Goal: Information Seeking & Learning: Compare options

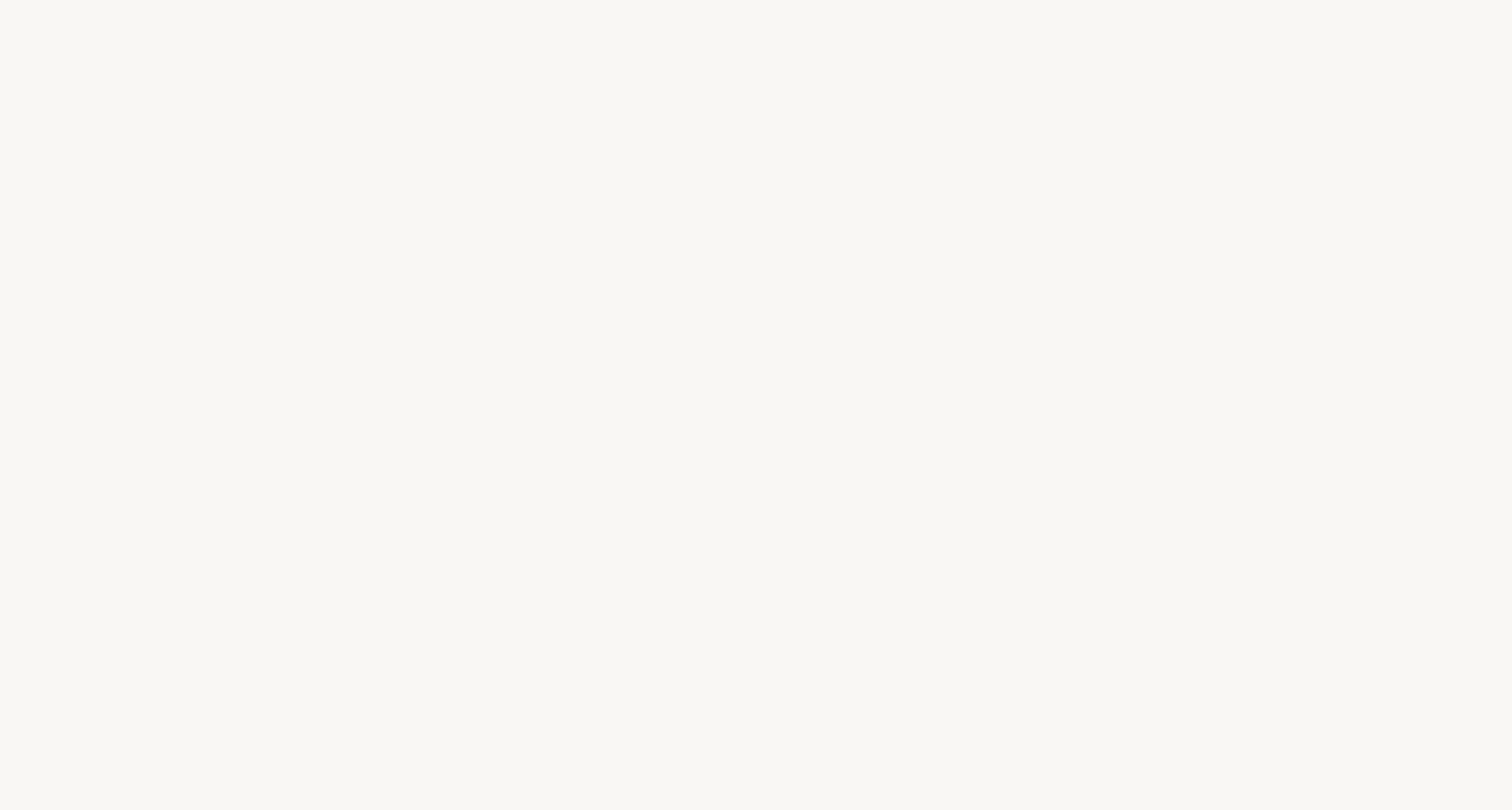
select select "NZ"
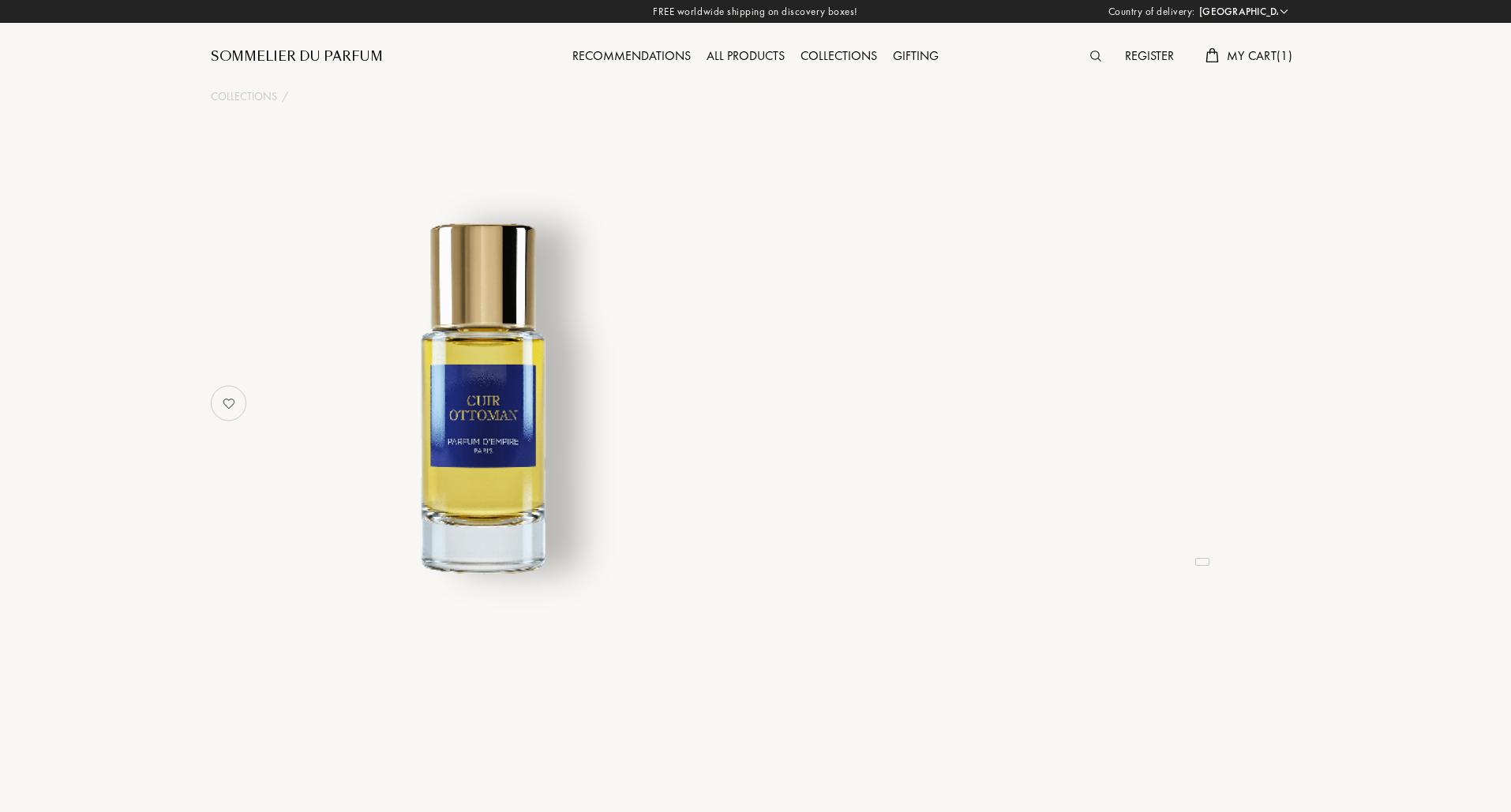
select select "NZ"
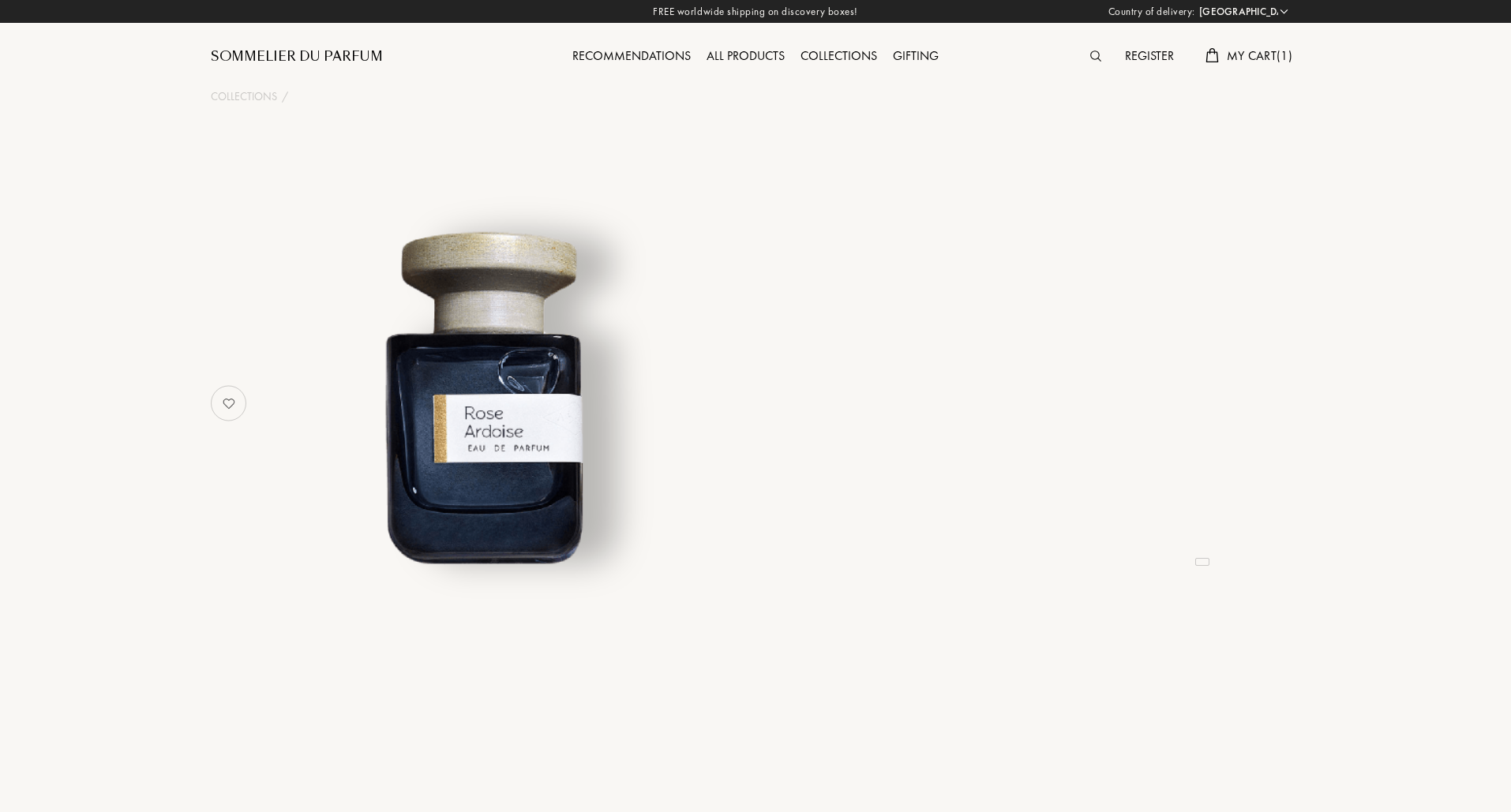
select select "NZ"
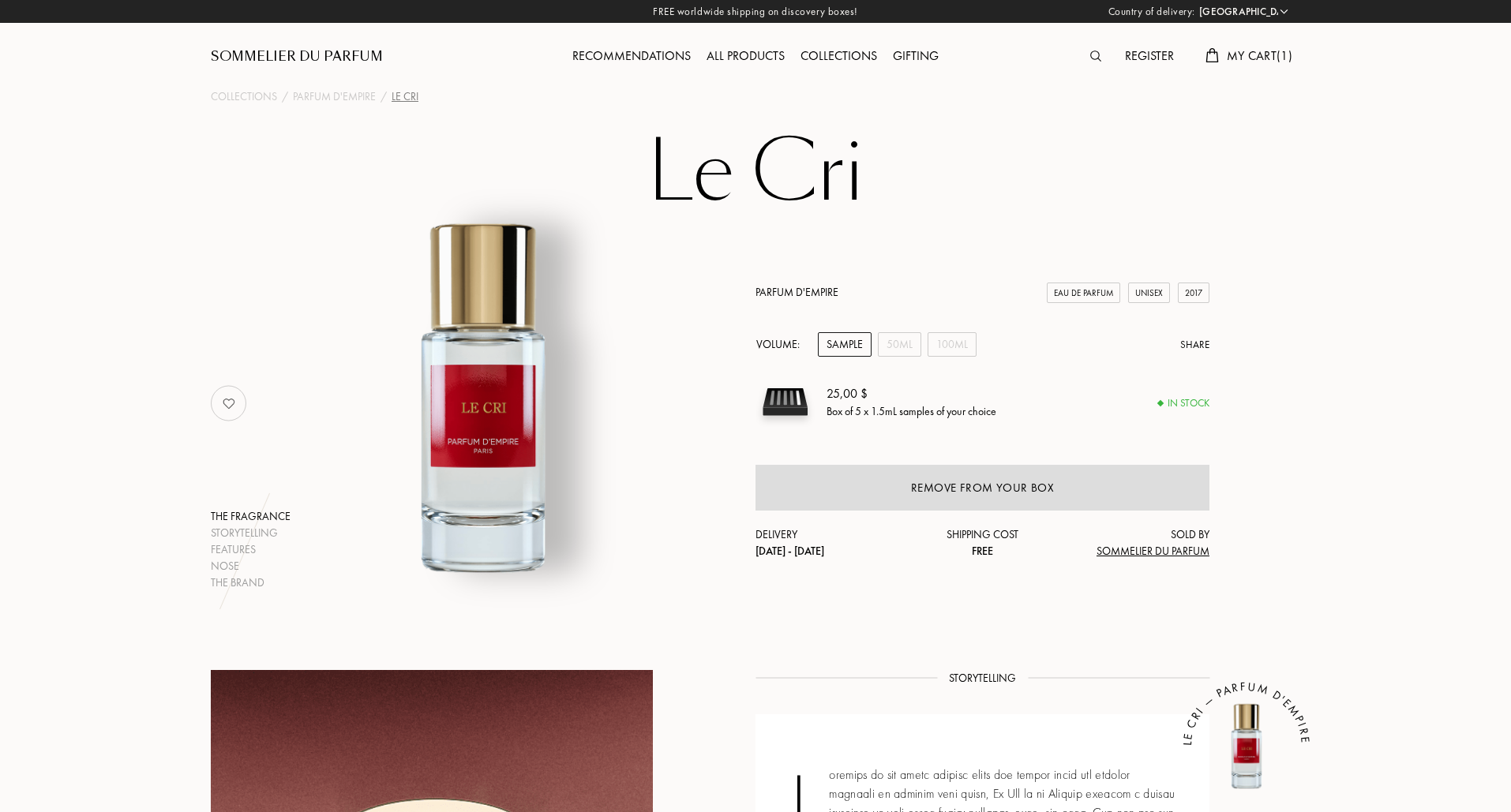
select select "NZ"
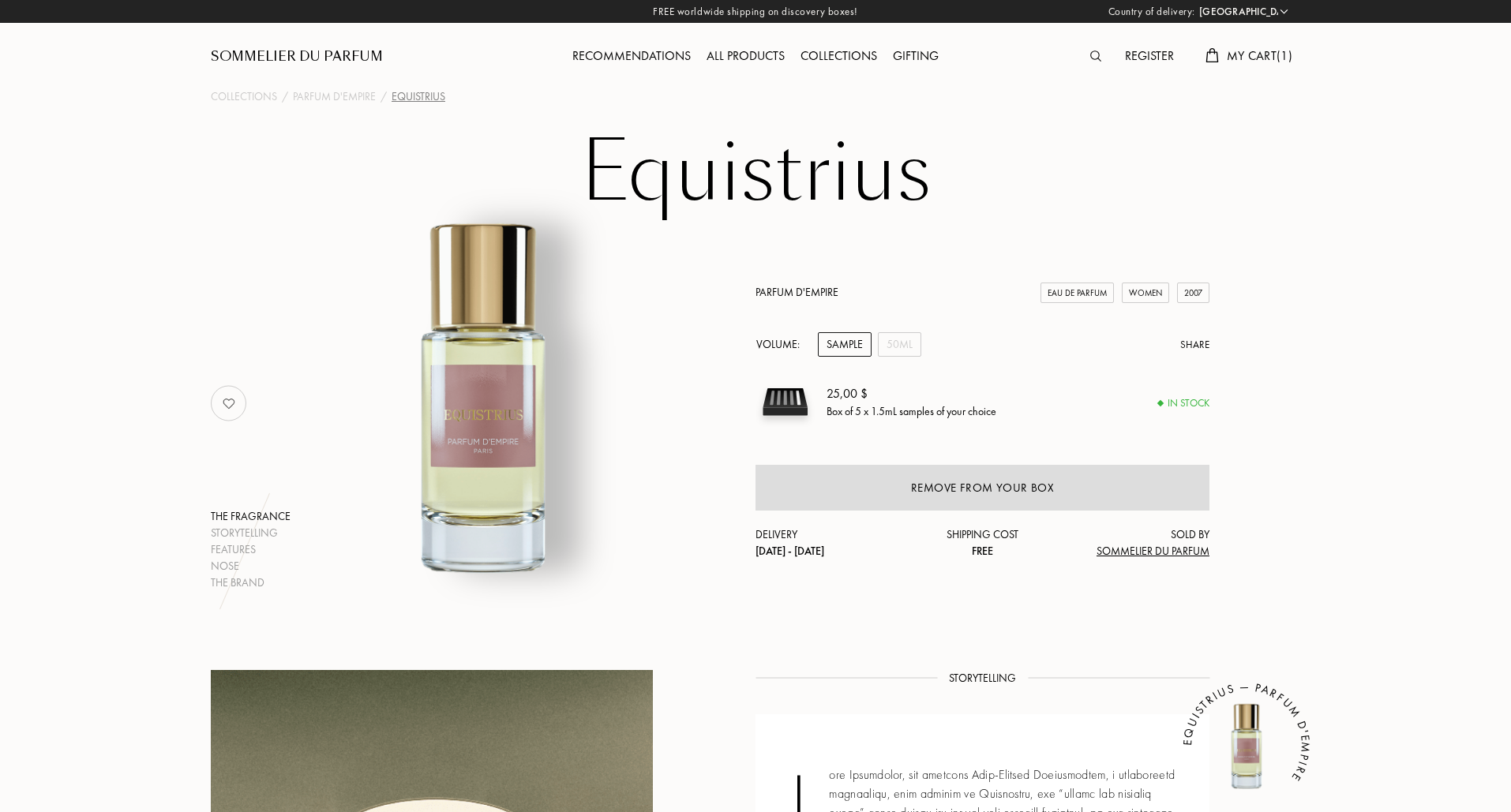
select select "NZ"
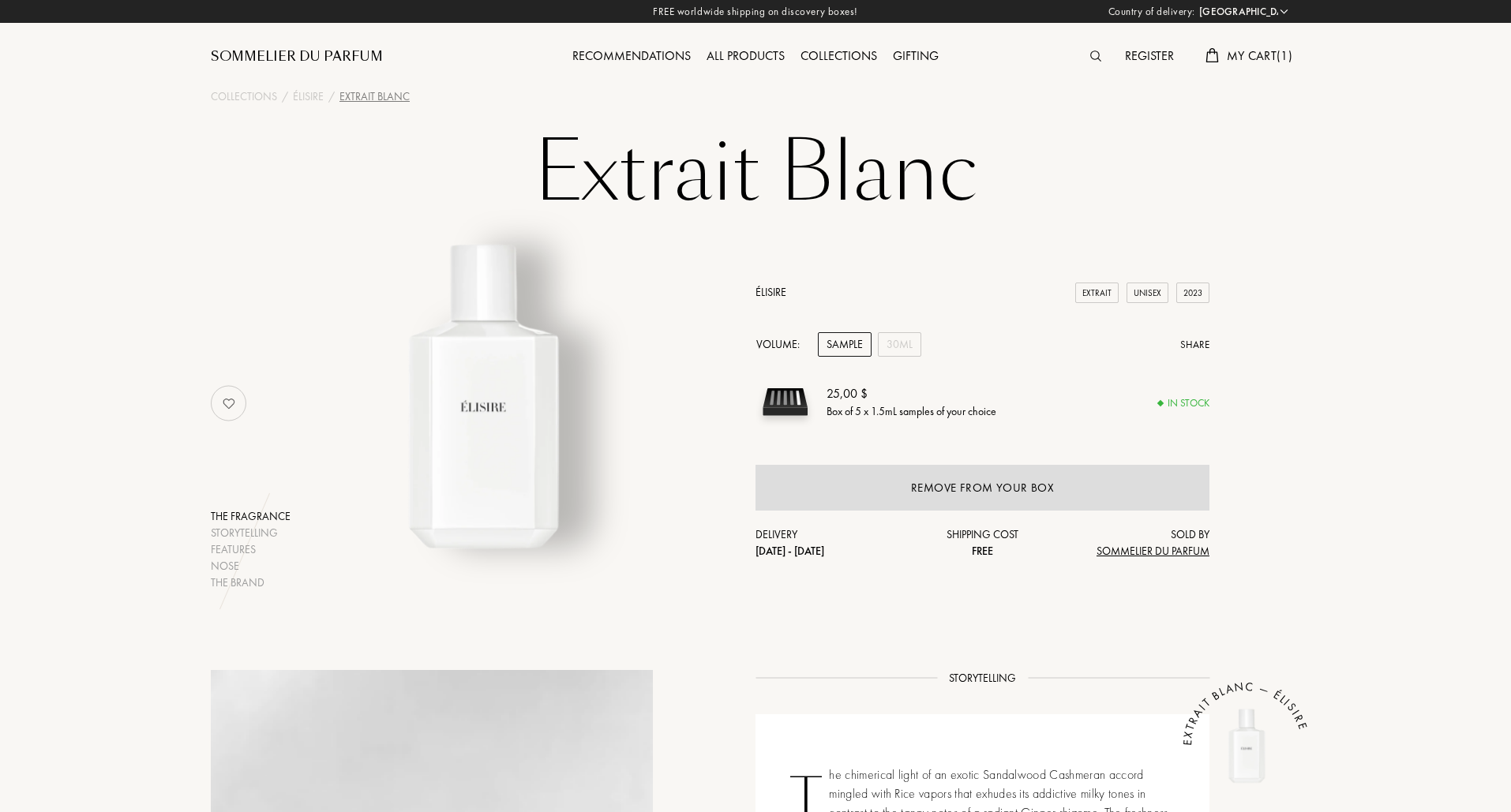
select select "NZ"
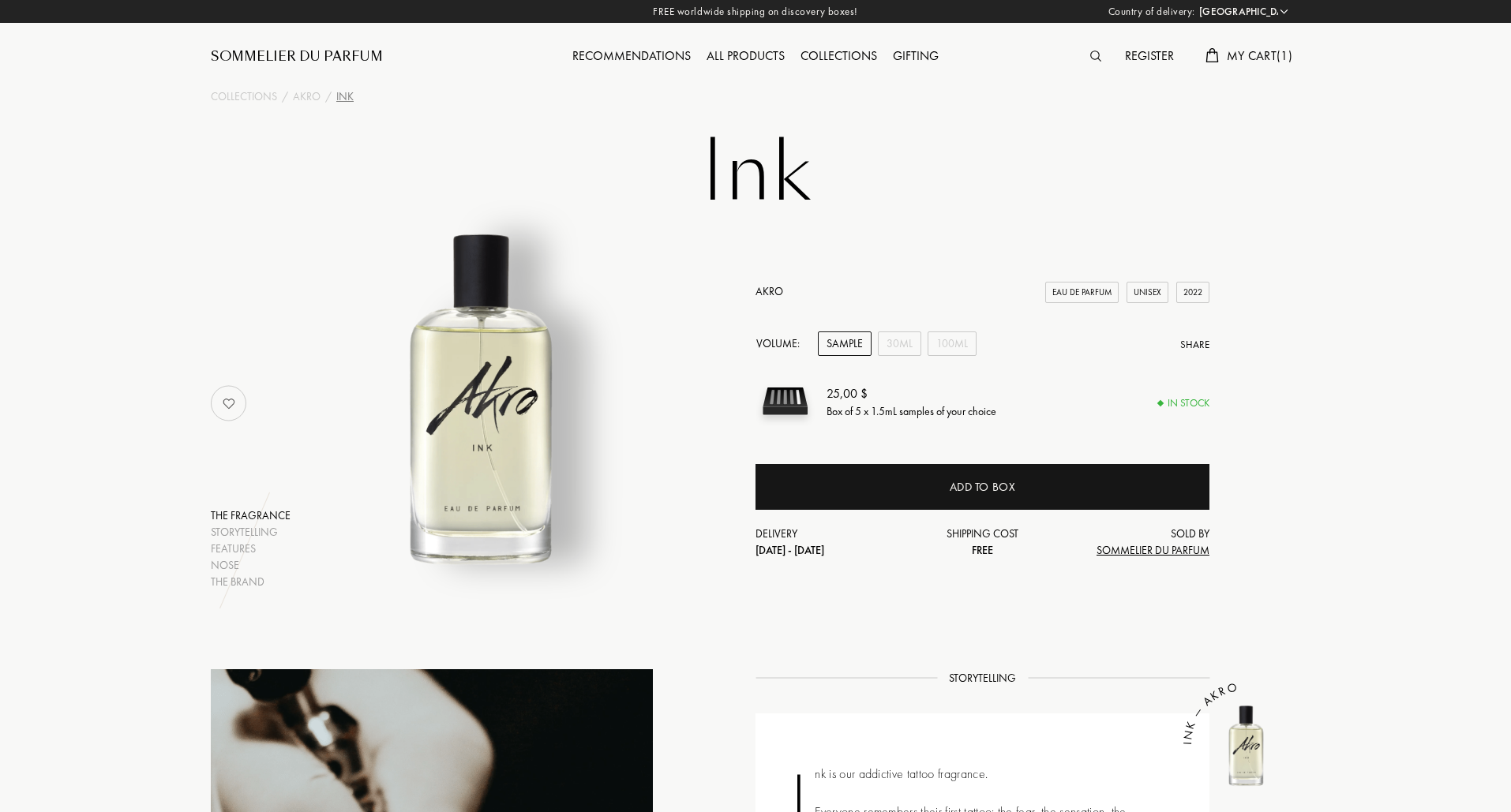
select select "NZ"
